Goal: Navigation & Orientation: Find specific page/section

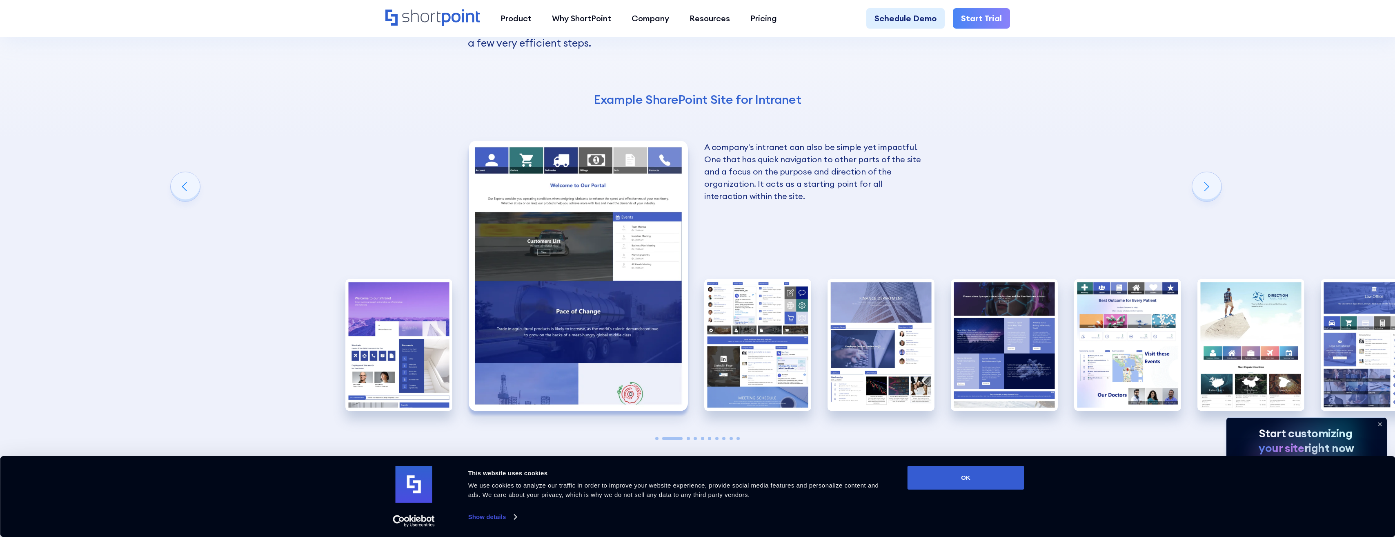
scroll to position [1388, 0]
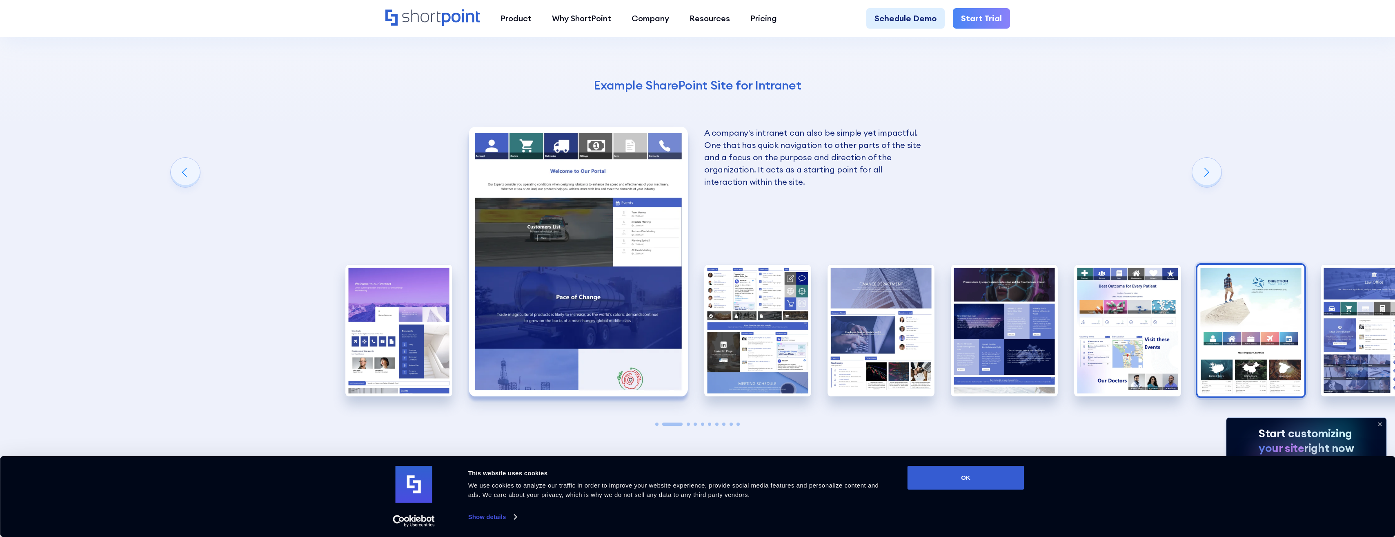
click at [1251, 306] on img "7 / 10" at bounding box center [1251, 330] width 107 height 131
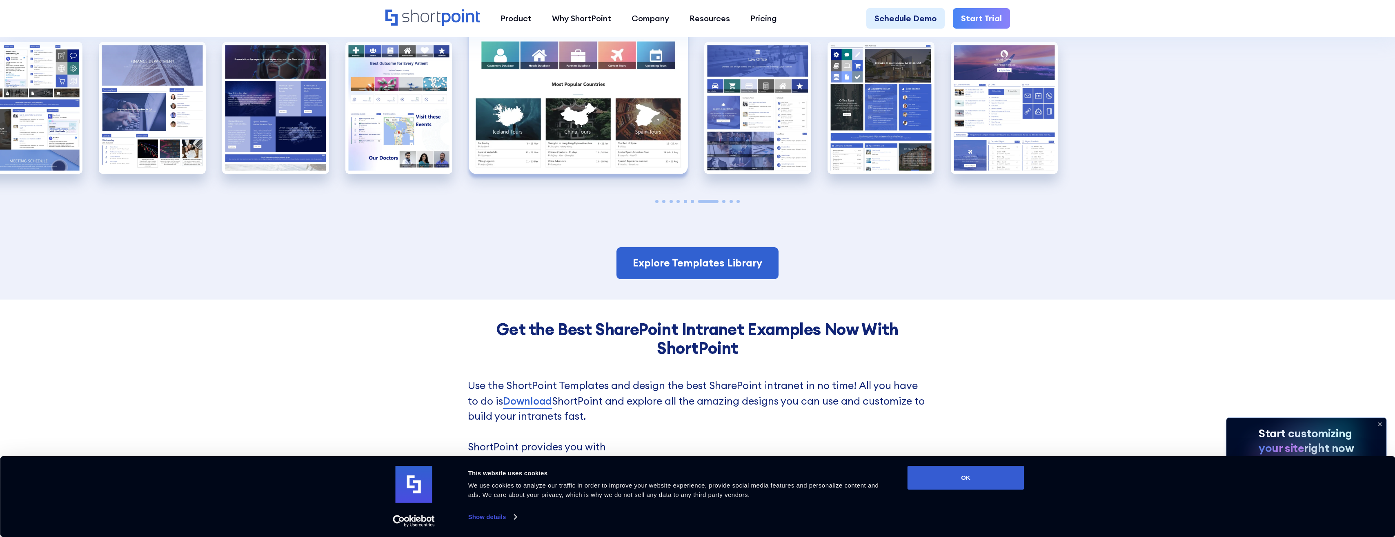
scroll to position [1633, 0]
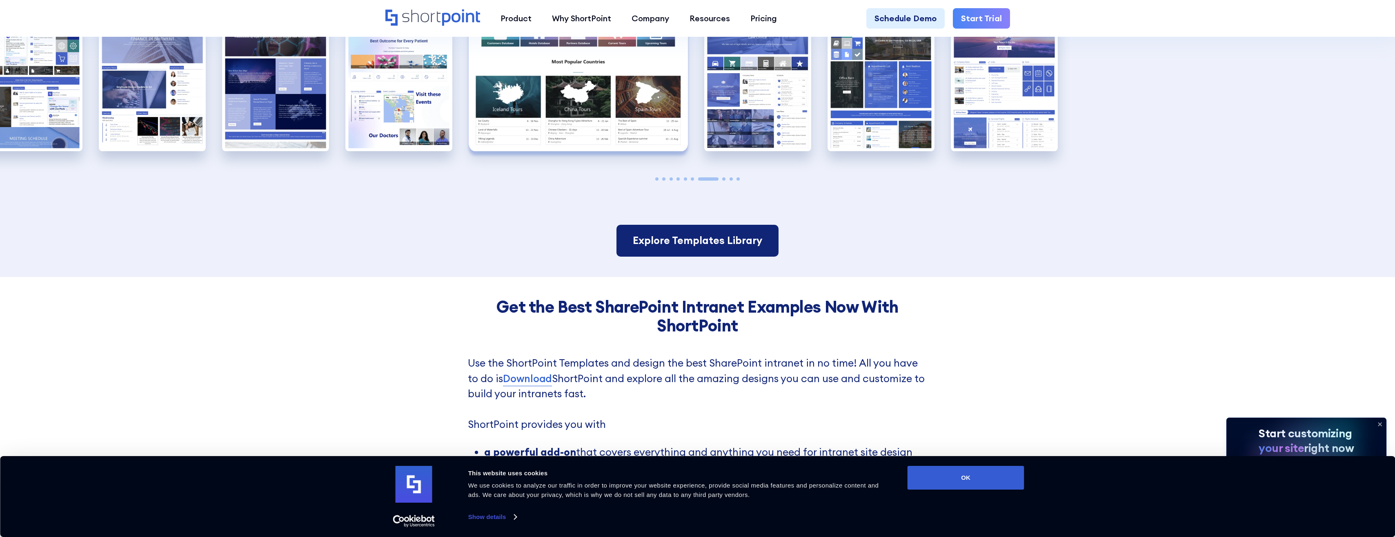
click at [678, 229] on link "Explore Templates Library" at bounding box center [698, 241] width 162 height 32
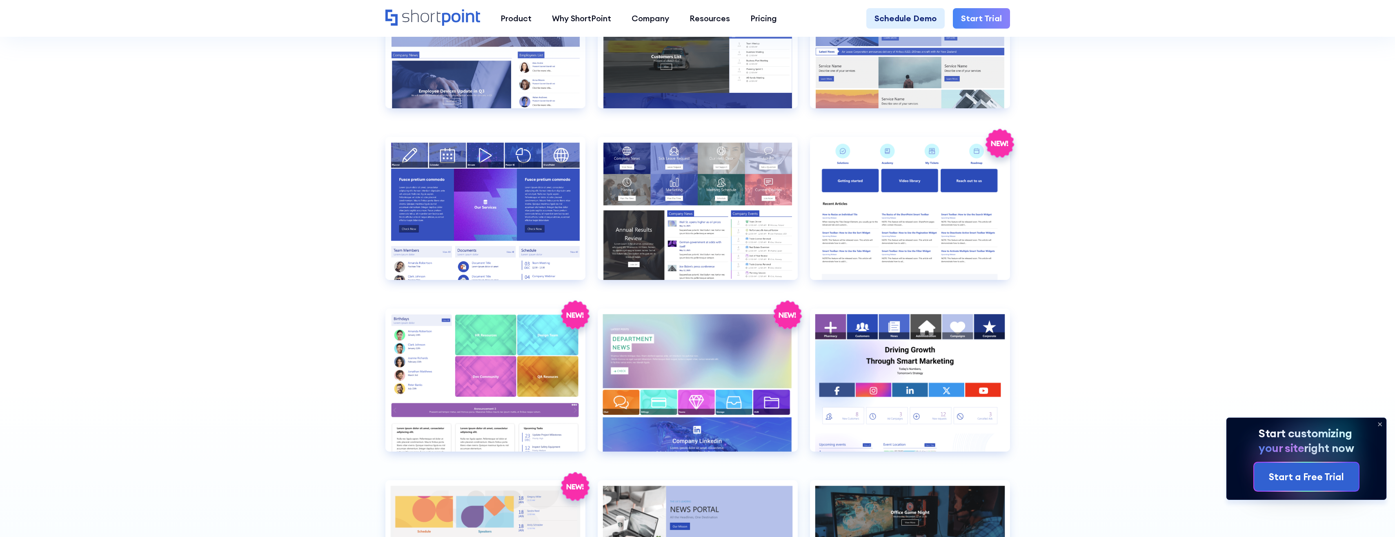
scroll to position [2001, 0]
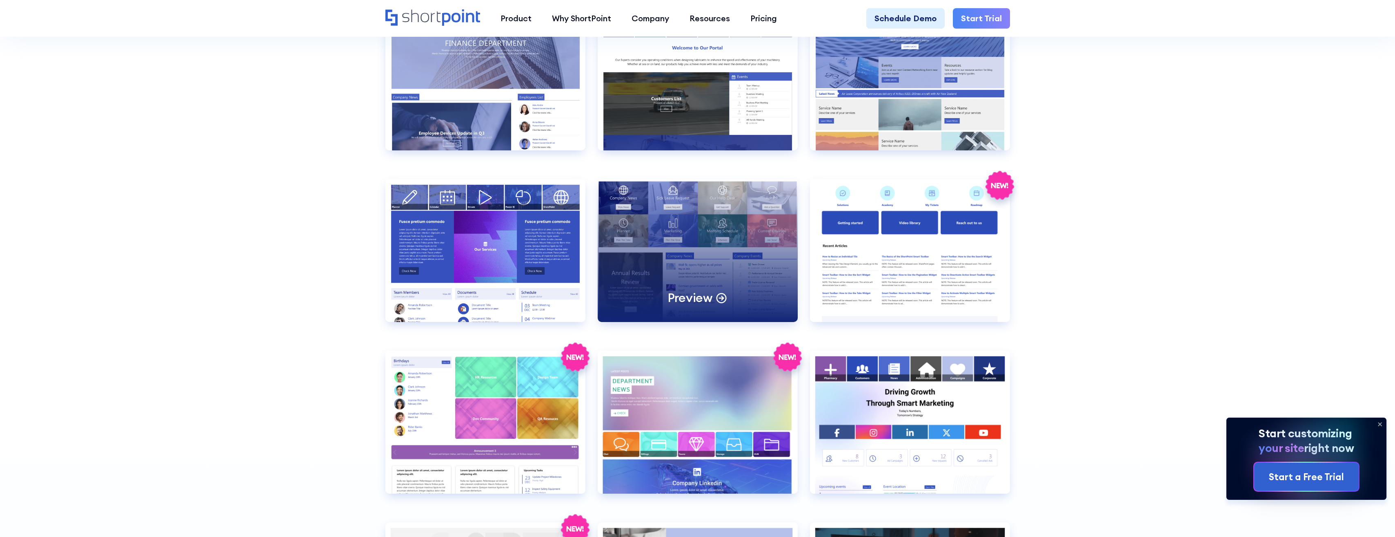
click at [720, 266] on div "Preview" at bounding box center [698, 250] width 200 height 143
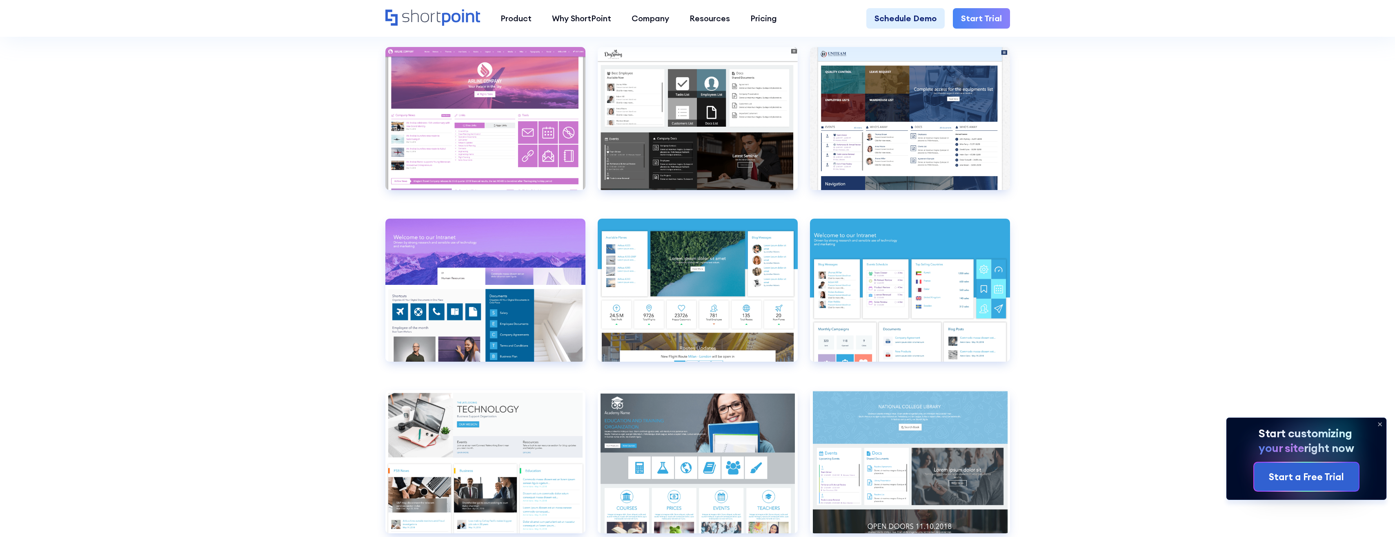
scroll to position [3593, 0]
